Goal: Task Accomplishment & Management: Manage account settings

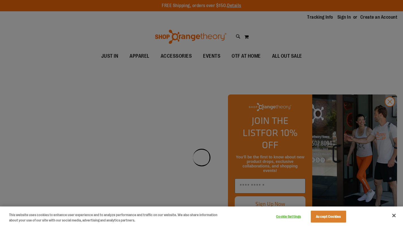
click at [344, 16] on div at bounding box center [201, 113] width 403 height 226
click at [392, 114] on div at bounding box center [201, 113] width 403 height 226
click at [386, 109] on div at bounding box center [201, 113] width 403 height 226
click at [322, 217] on button "Accept Cookies" at bounding box center [328, 217] width 35 height 12
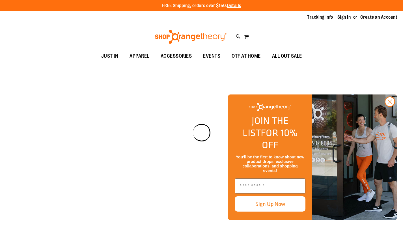
click at [395, 213] on button "Close" at bounding box center [394, 215] width 12 height 12
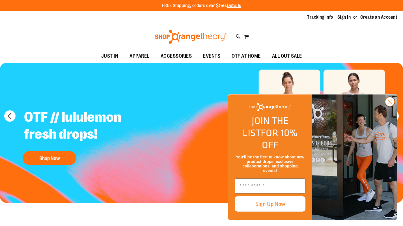
click at [391, 104] on icon "Close dialog" at bounding box center [390, 102] width 4 height 4
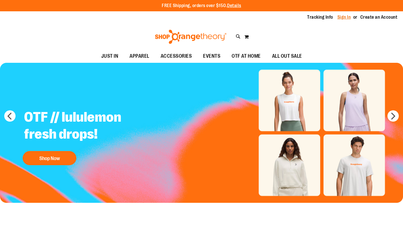
click at [343, 18] on link "Sign In" at bounding box center [344, 17] width 14 height 6
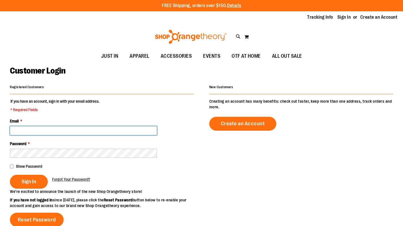
click at [70, 131] on input "Email *" at bounding box center [83, 130] width 147 height 9
type input "**********"
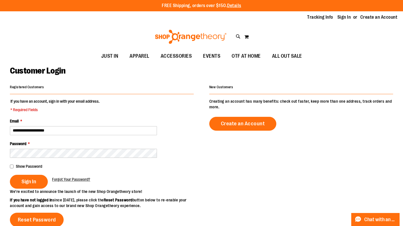
click at [26, 168] on span "Show Password" at bounding box center [29, 166] width 26 height 5
click at [27, 184] on span "Sign In" at bounding box center [28, 181] width 15 height 6
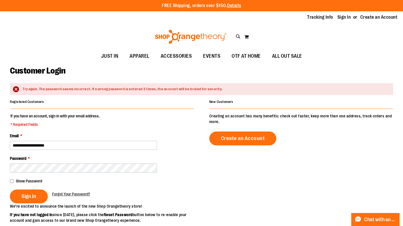
click at [29, 182] on span "Show Password" at bounding box center [29, 181] width 26 height 5
click at [25, 195] on span "Sign In" at bounding box center [28, 196] width 15 height 6
click at [16, 182] on div "Show Password" at bounding box center [102, 181] width 184 height 6
click at [17, 192] on button "Sign In" at bounding box center [29, 196] width 38 height 14
click at [31, 180] on span "Show Password" at bounding box center [29, 181] width 26 height 5
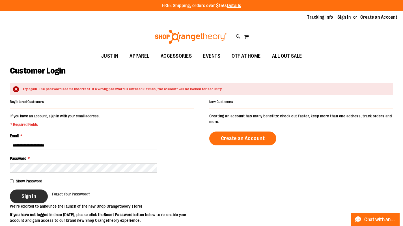
click at [29, 195] on span "Sign In" at bounding box center [28, 196] width 15 height 6
click at [78, 194] on span "Forgot Your Password?" at bounding box center [71, 194] width 38 height 5
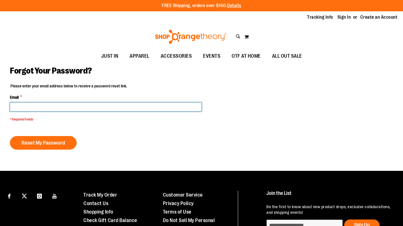
click at [68, 106] on input "Email *" at bounding box center [106, 106] width 192 height 9
type input "**********"
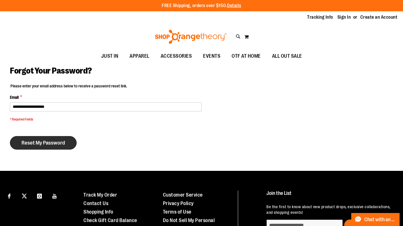
click at [50, 144] on span "Reset My Password" at bounding box center [43, 143] width 44 height 6
